Goal: Information Seeking & Learning: Understand process/instructions

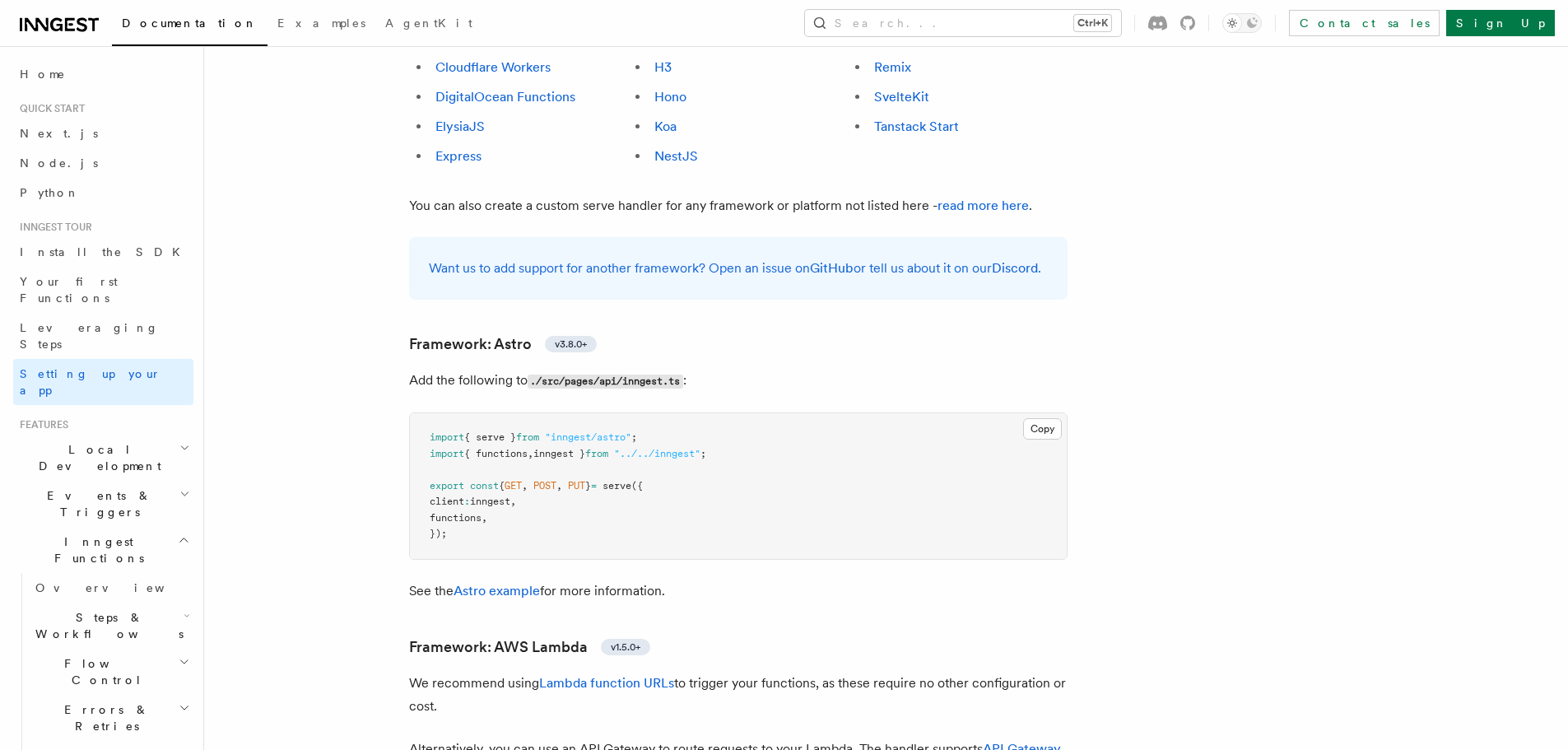
scroll to position [1235, 0]
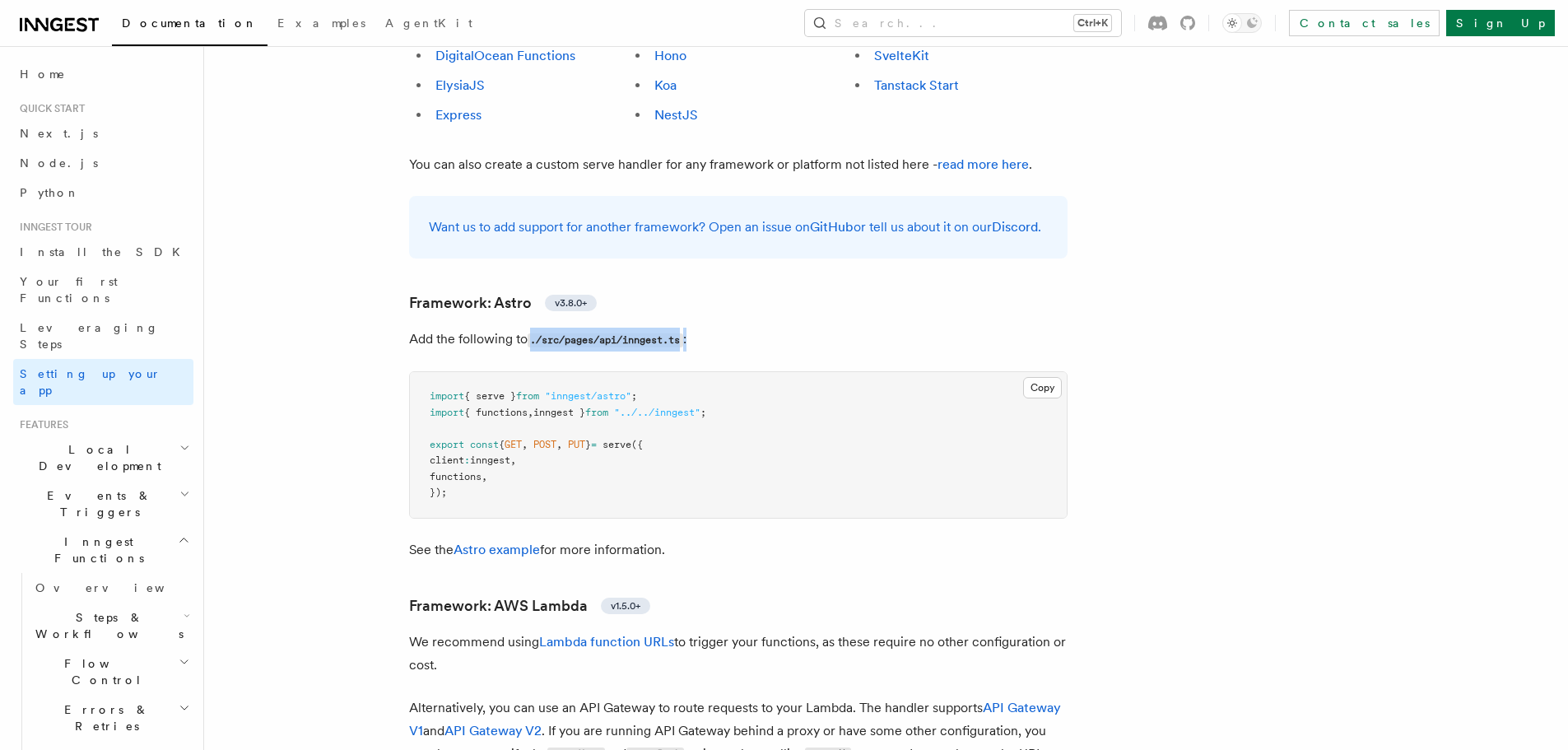
drag, startPoint x: 535, startPoint y: 271, endPoint x: 704, endPoint y: 266, distance: 169.1
click at [704, 328] on p "Add the following to ./src/pages/api/inngest.ts :" at bounding box center [738, 340] width 658 height 24
click at [692, 328] on p "Add the following to ./src/pages/api/inngest.ts :" at bounding box center [738, 340] width 658 height 24
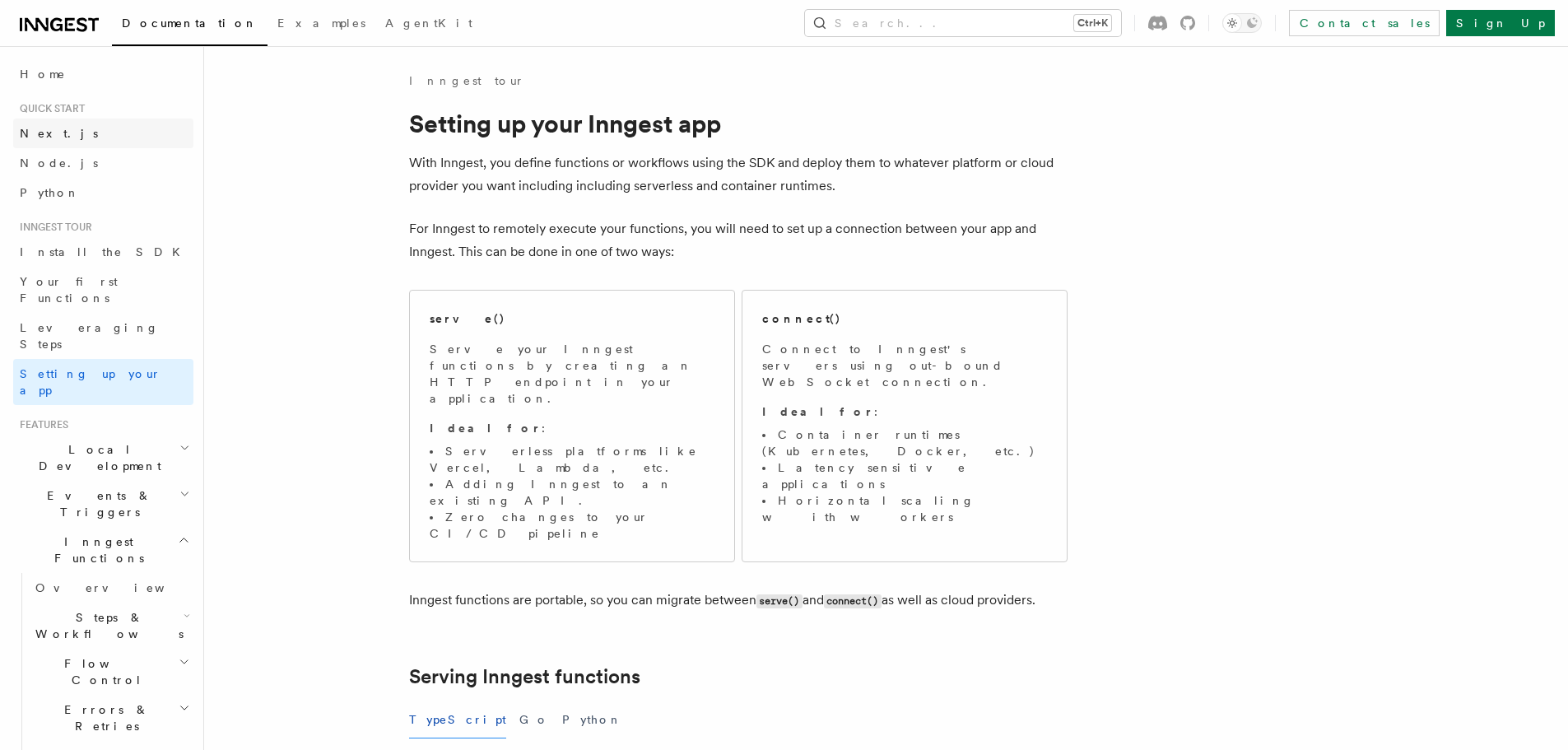
click at [45, 125] on span "Next.js" at bounding box center [58, 133] width 79 height 16
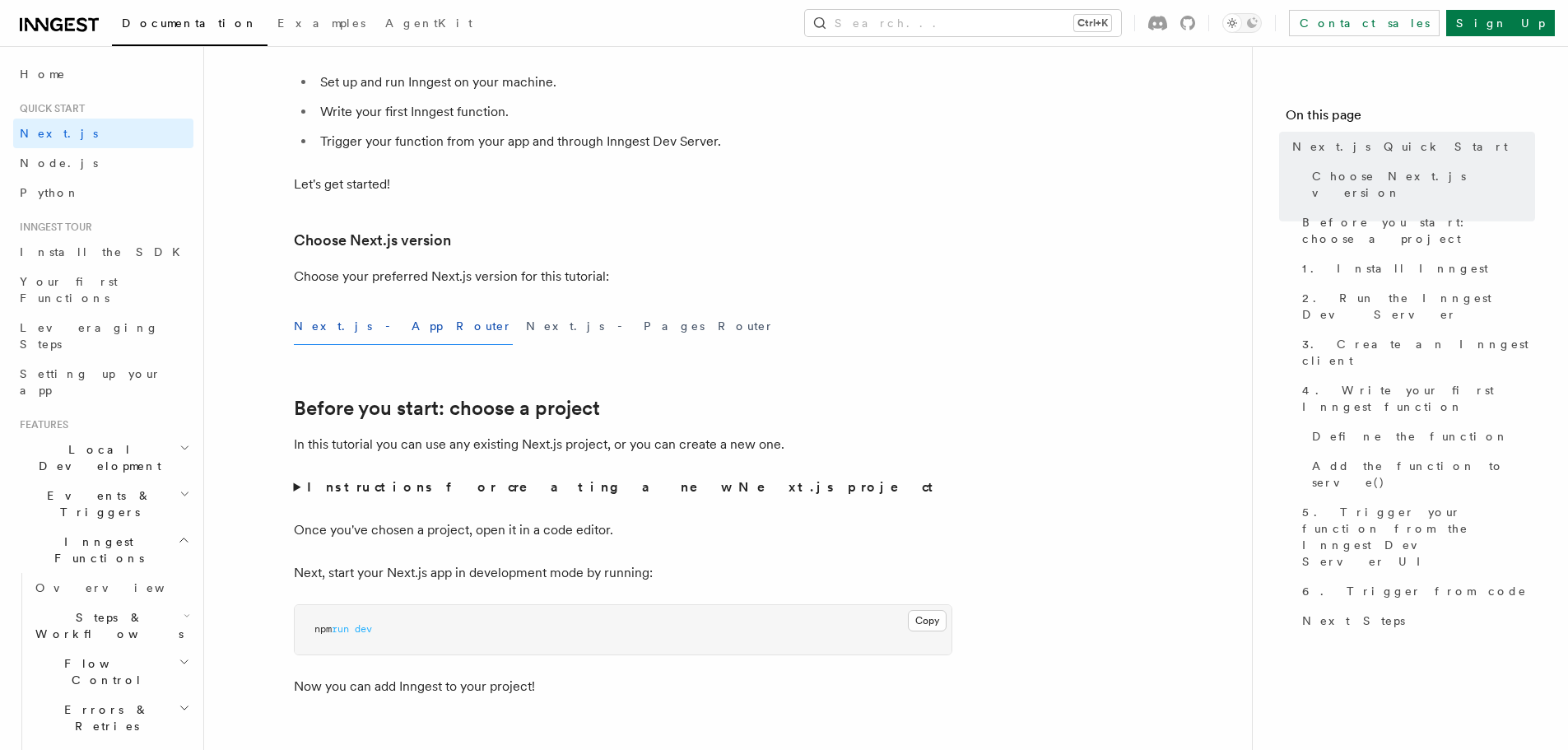
scroll to position [247, 0]
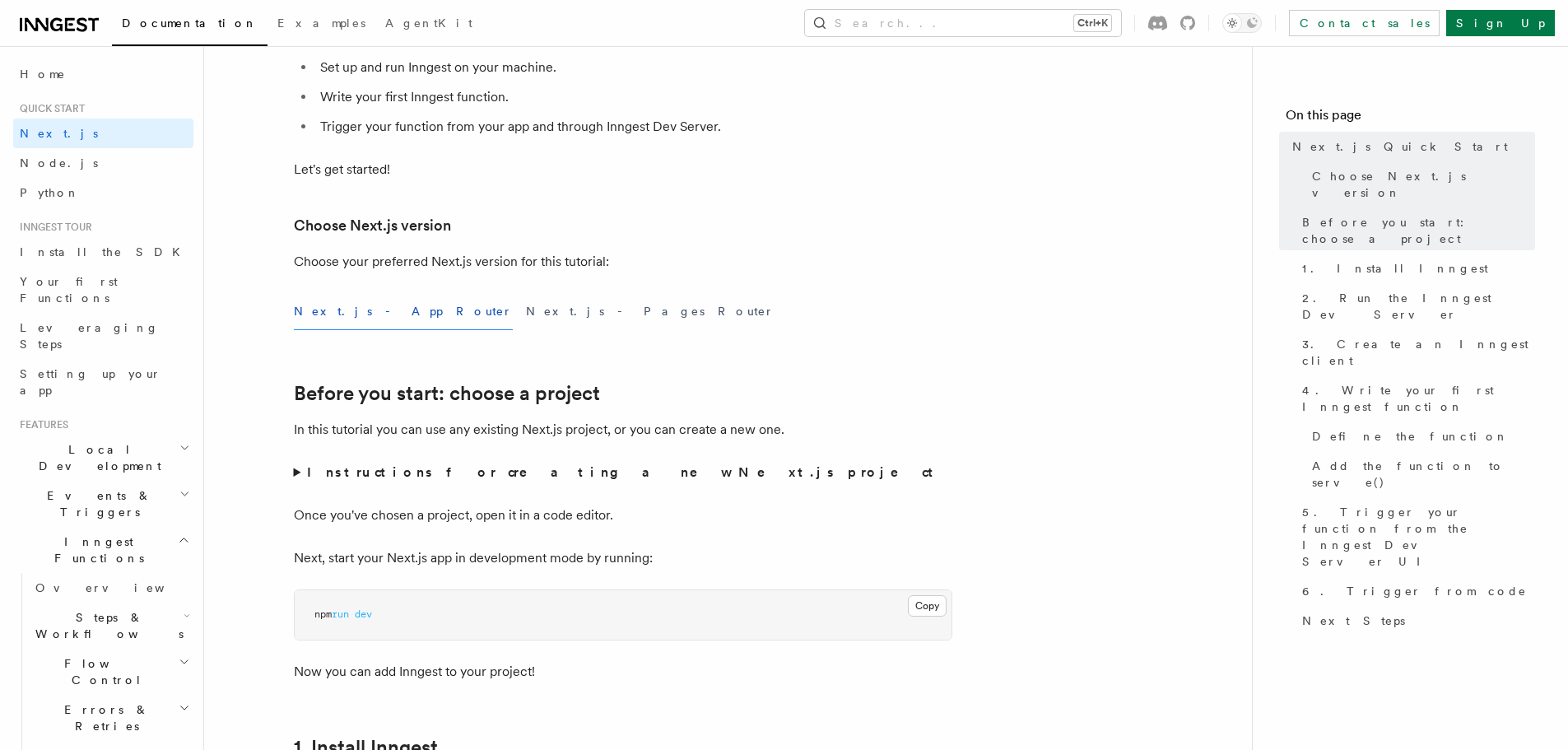
click at [367, 317] on button "Next.js - App Router" at bounding box center [403, 312] width 219 height 37
click at [526, 310] on button "Next.js - Pages Router" at bounding box center [650, 312] width 249 height 37
click at [347, 307] on button "Next.js - App Router" at bounding box center [403, 312] width 219 height 37
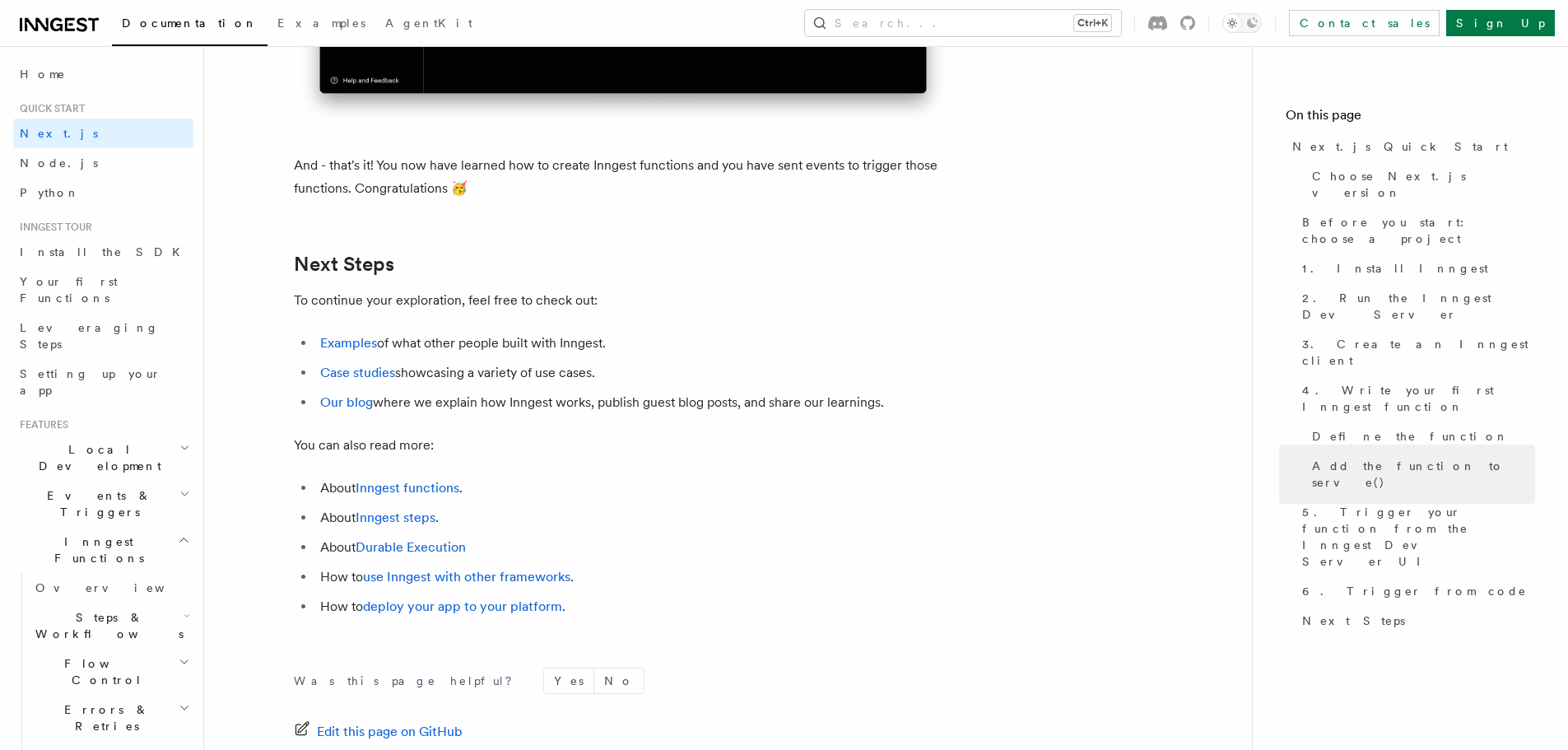
scroll to position [10128, 0]
click at [506, 612] on link "deploy your app to your platform" at bounding box center [462, 605] width 199 height 16
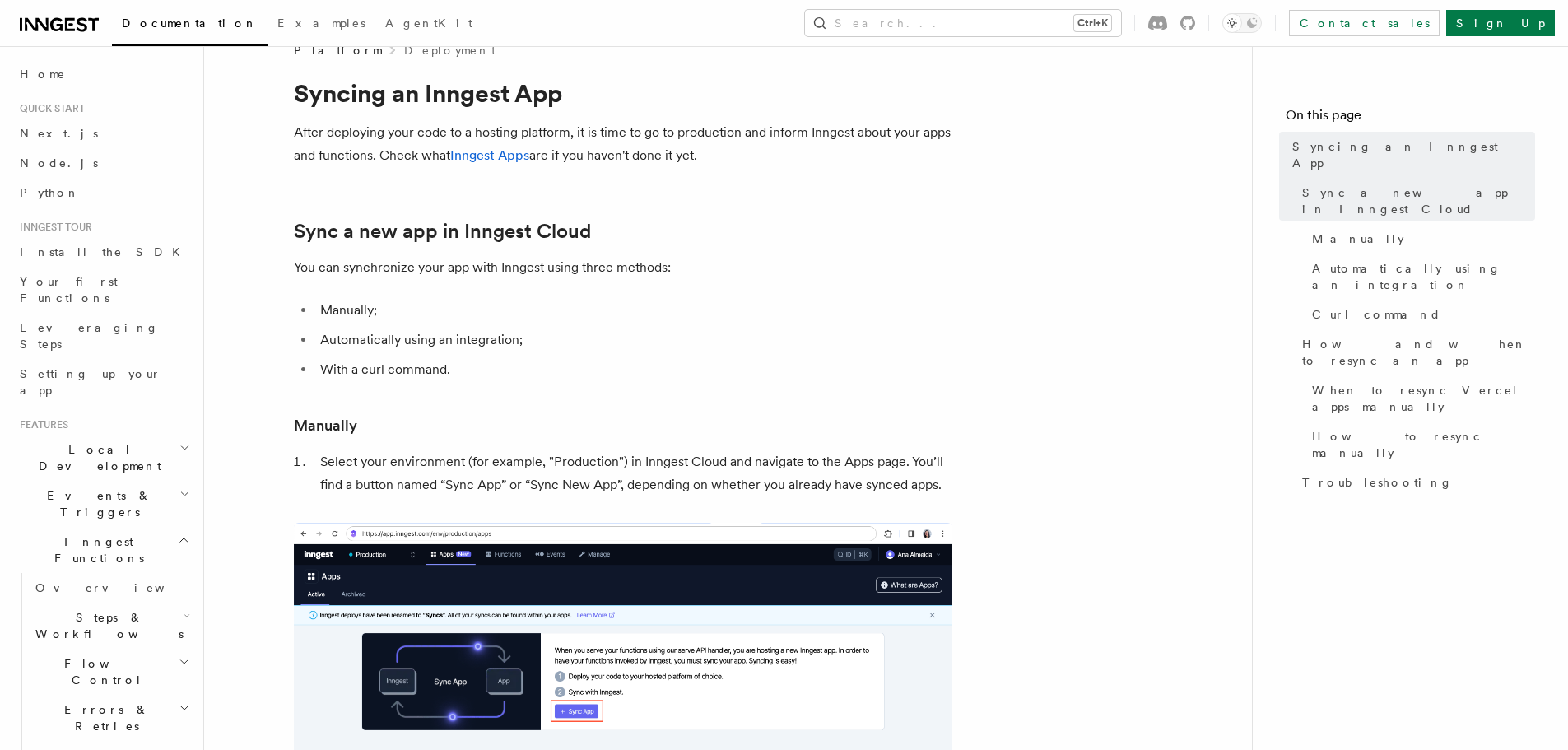
scroll to position [165, 0]
